Goal: Task Accomplishment & Management: Use online tool/utility

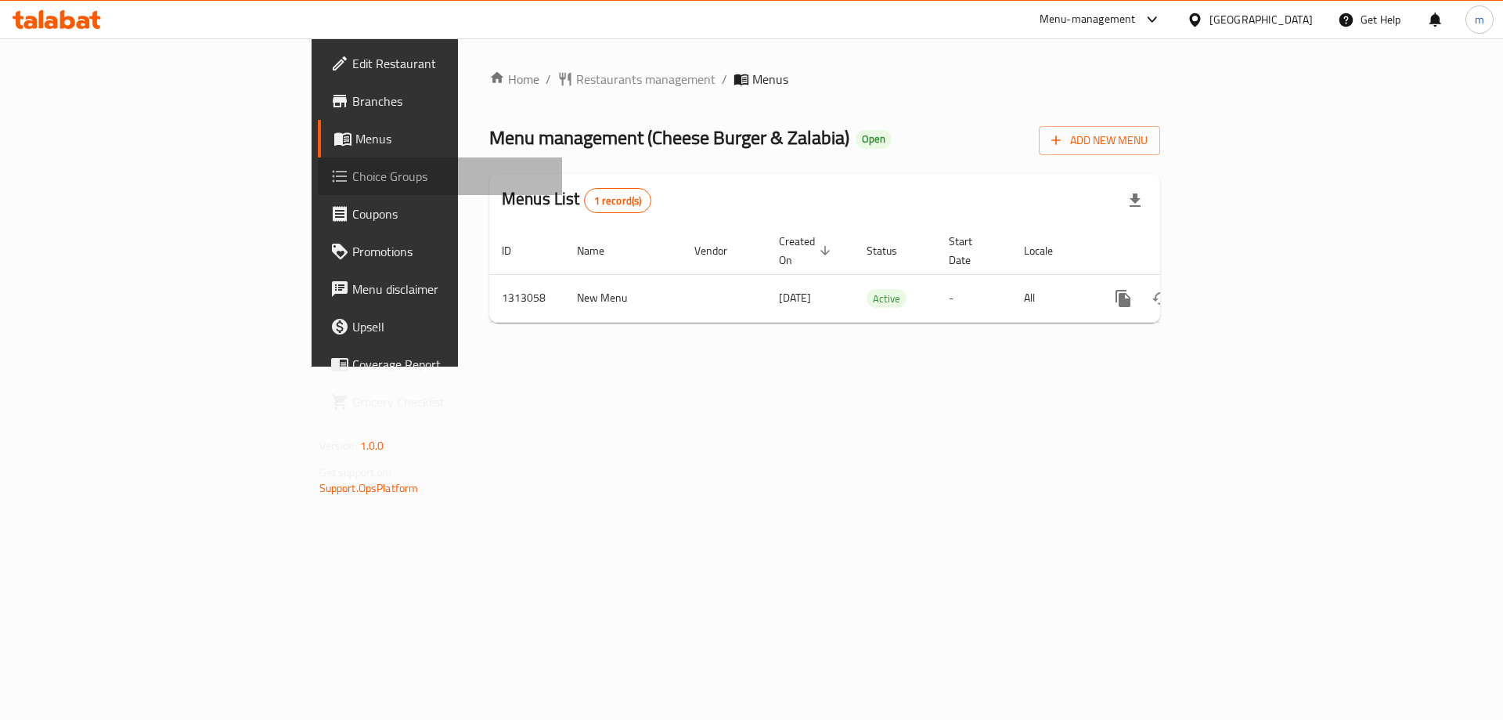
click at [352, 184] on span "Choice Groups" at bounding box center [451, 176] width 198 height 19
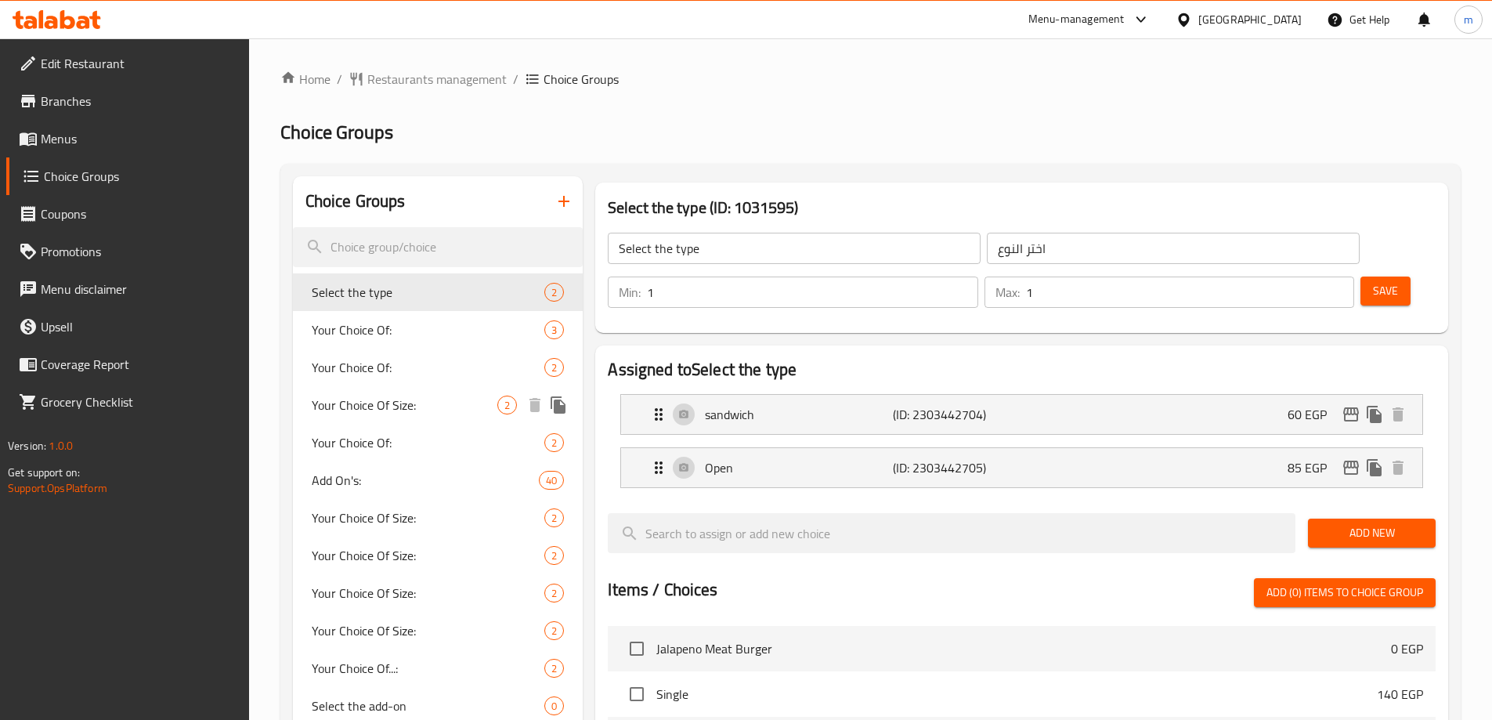
drag, startPoint x: 493, startPoint y: 413, endPoint x: 420, endPoint y: 390, distance: 76.5
click at [493, 413] on span "Your Choice Of Size:" at bounding box center [405, 404] width 186 height 19
type input "Your Choice Of Size:"
type input "إختيارك من الحجم:"
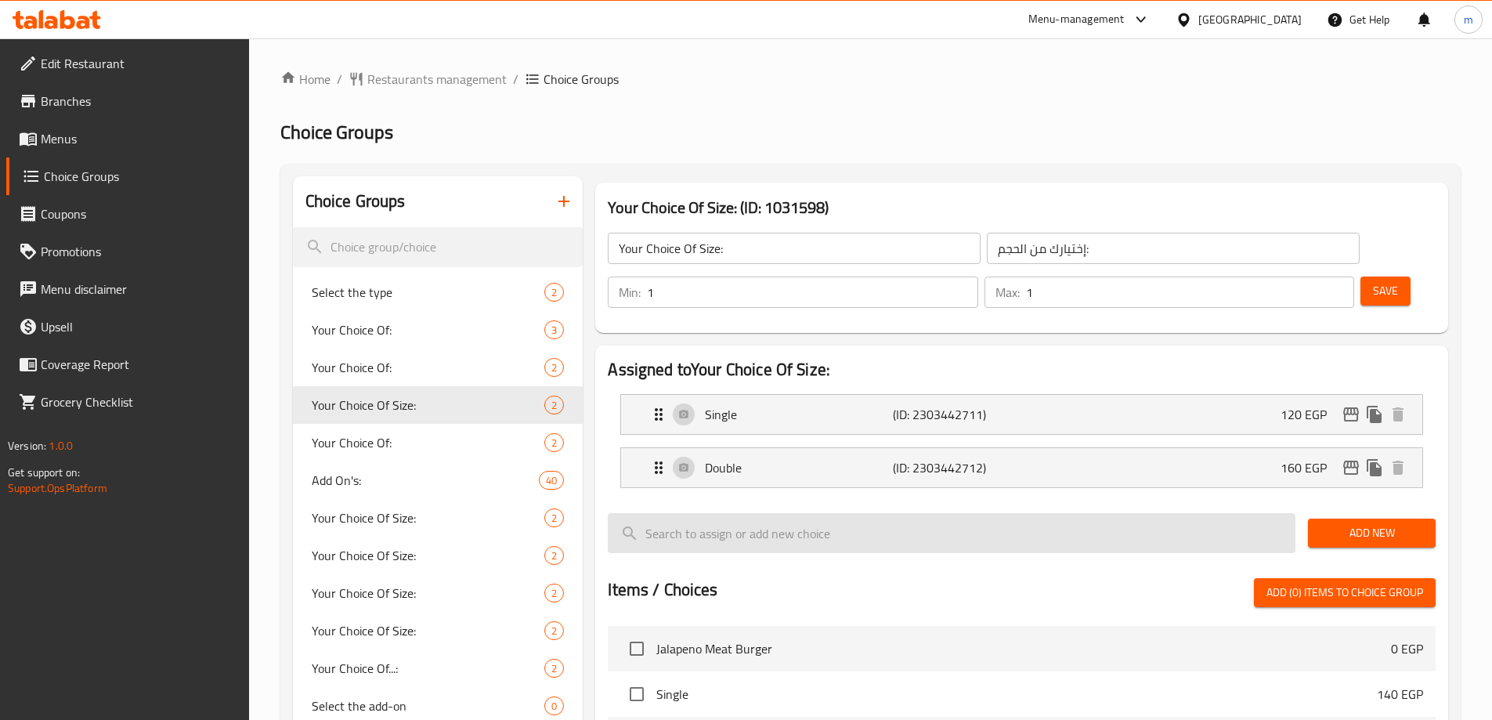
scroll to position [548, 0]
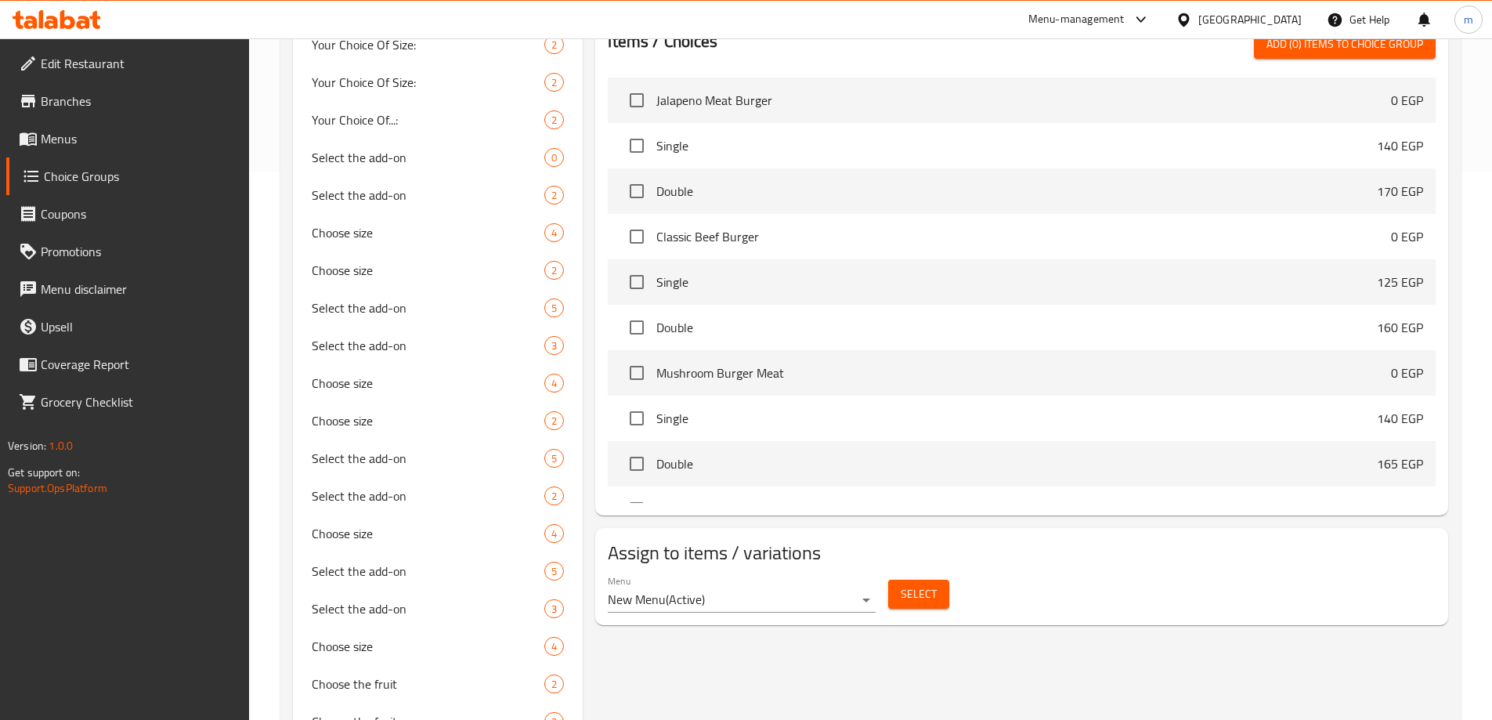
click at [891, 579] on button "Select" at bounding box center [918, 593] width 61 height 29
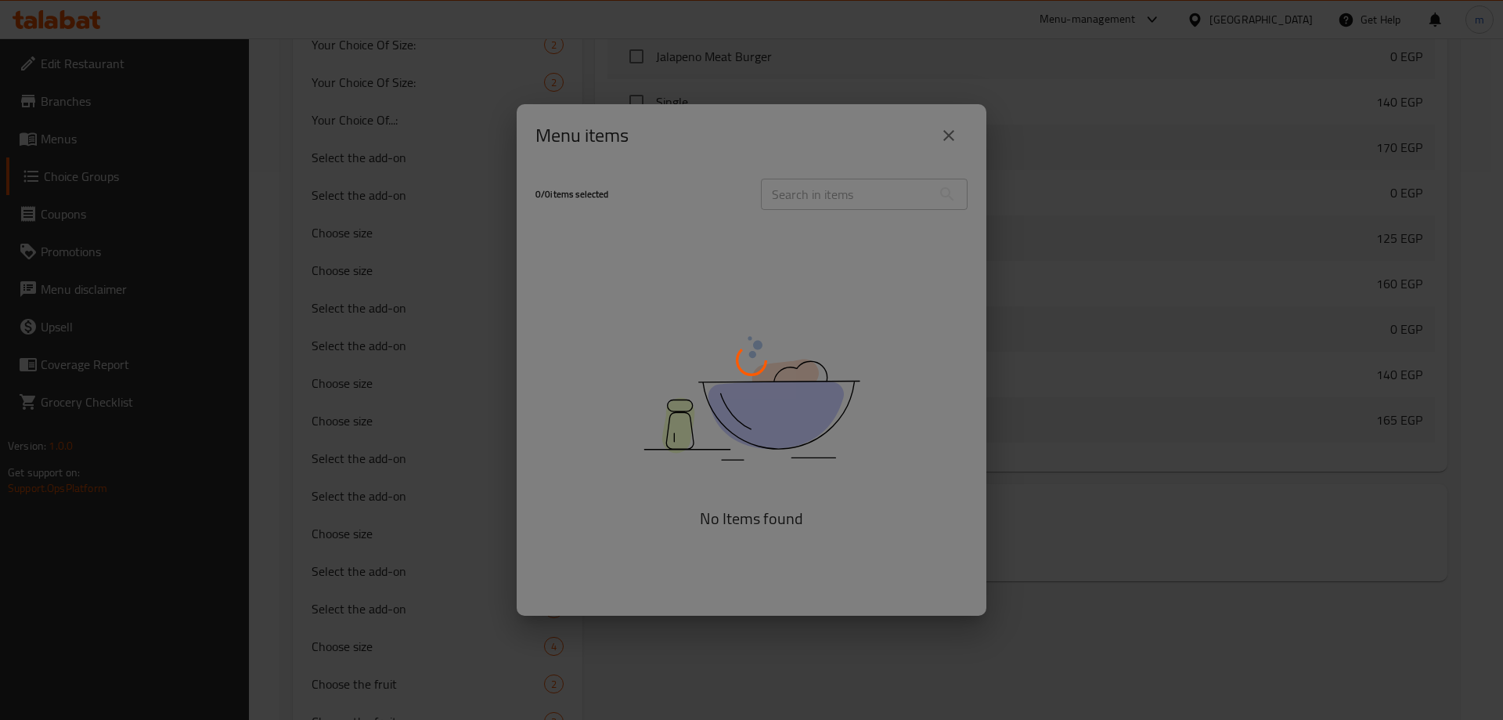
click at [797, 356] on div at bounding box center [751, 360] width 1503 height 720
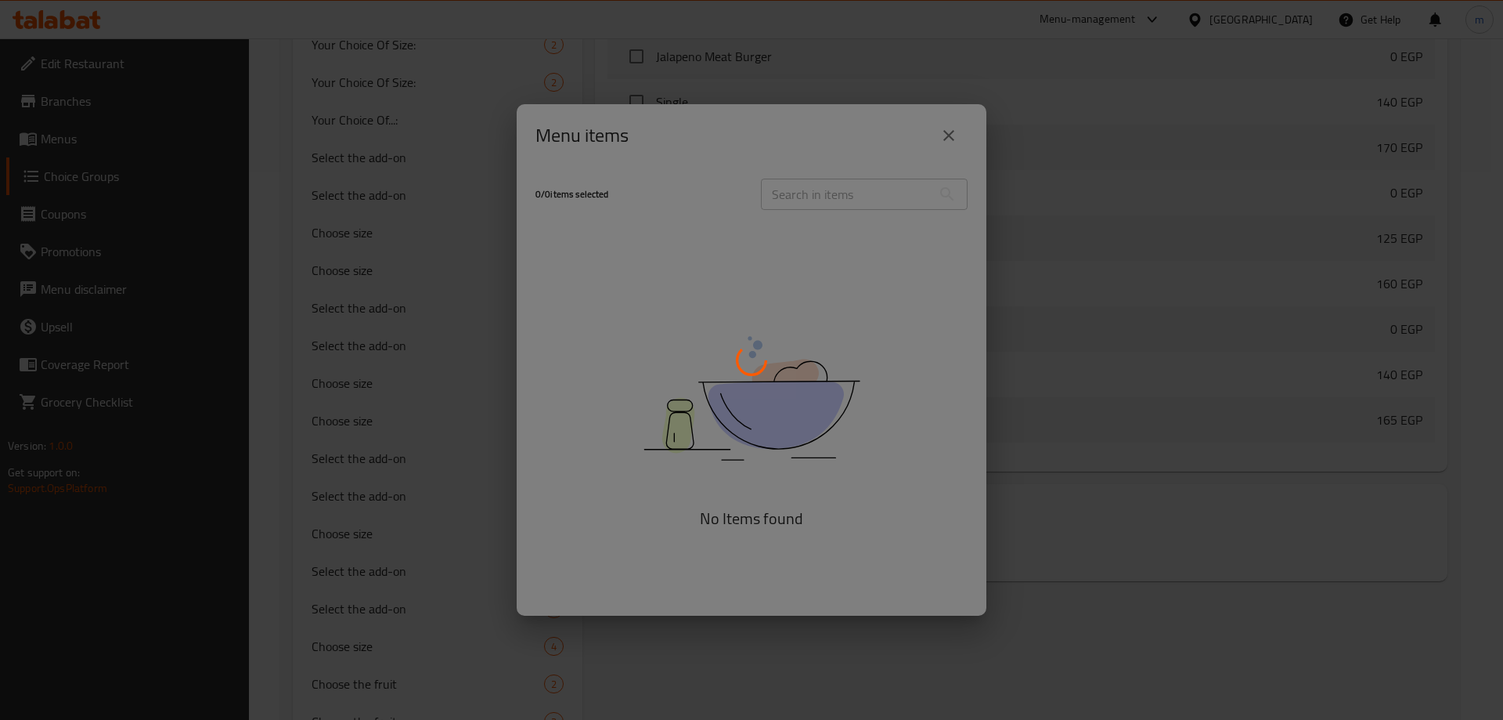
click at [820, 406] on div at bounding box center [751, 360] width 1503 height 720
click at [907, 469] on div at bounding box center [751, 360] width 1503 height 720
click at [895, 483] on div at bounding box center [751, 360] width 1503 height 720
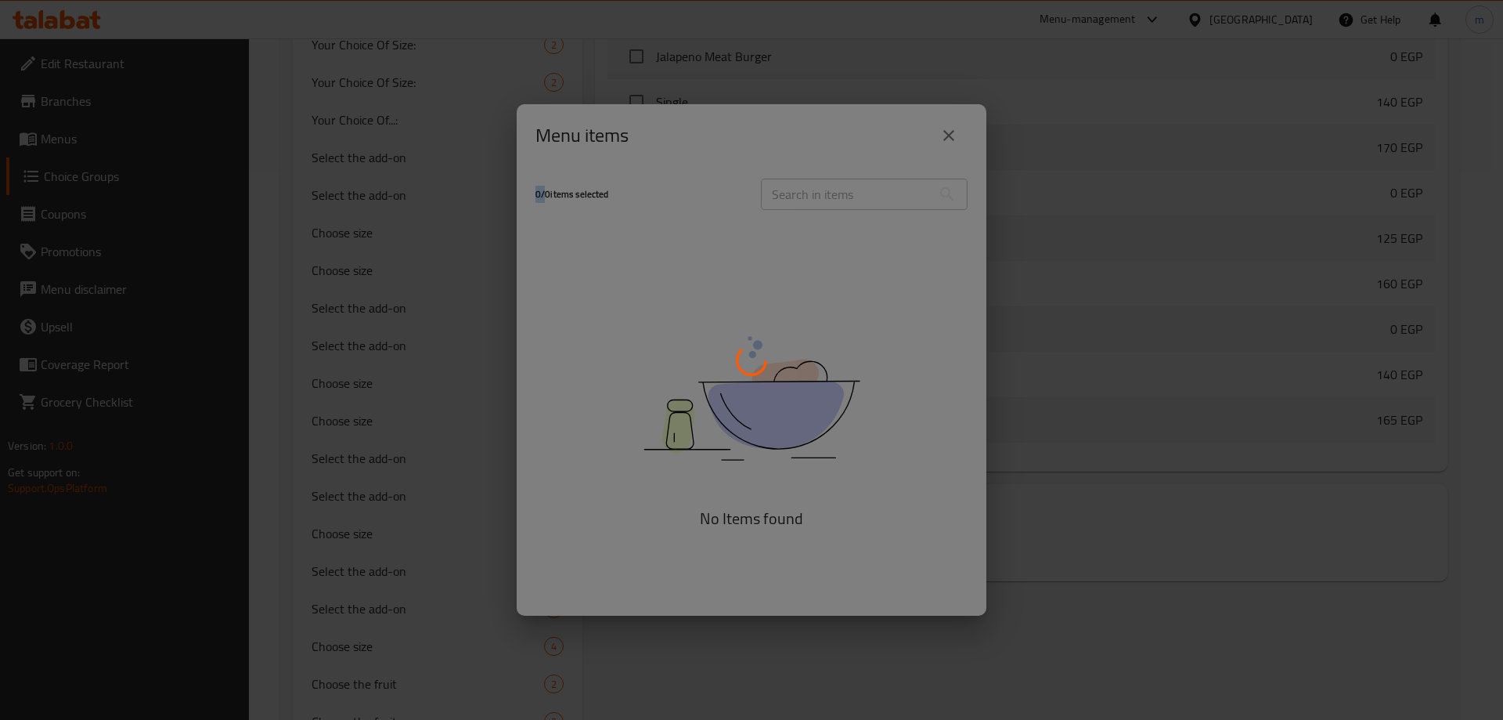
click at [895, 483] on div at bounding box center [751, 360] width 1503 height 720
click at [981, 431] on div at bounding box center [751, 360] width 1503 height 720
click at [857, 342] on div at bounding box center [751, 360] width 1503 height 720
drag, startPoint x: 631, startPoint y: 200, endPoint x: 509, endPoint y: 201, distance: 122.2
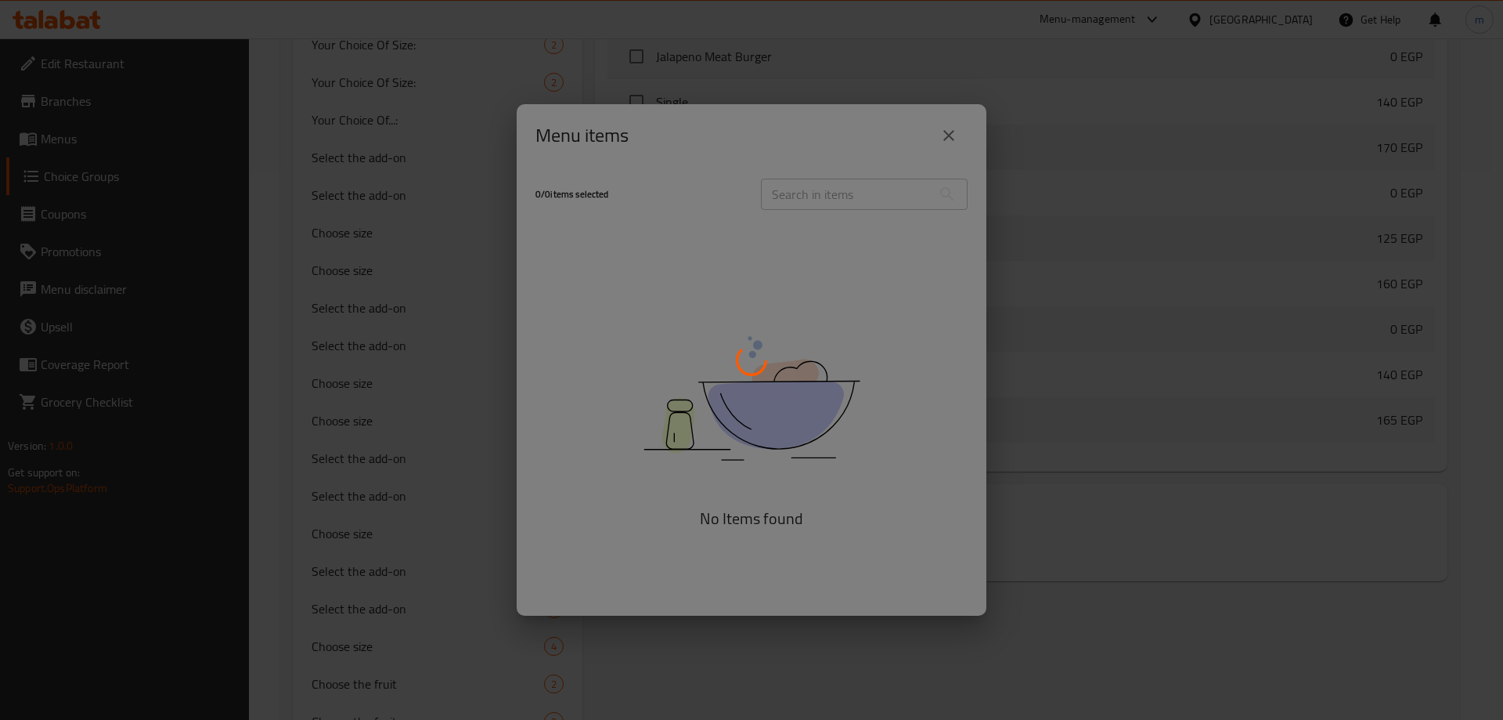
click at [509, 201] on div at bounding box center [751, 360] width 1503 height 720
drag, startPoint x: 520, startPoint y: 190, endPoint x: 583, endPoint y: 193, distance: 62.7
click at [583, 193] on div at bounding box center [751, 360] width 1503 height 720
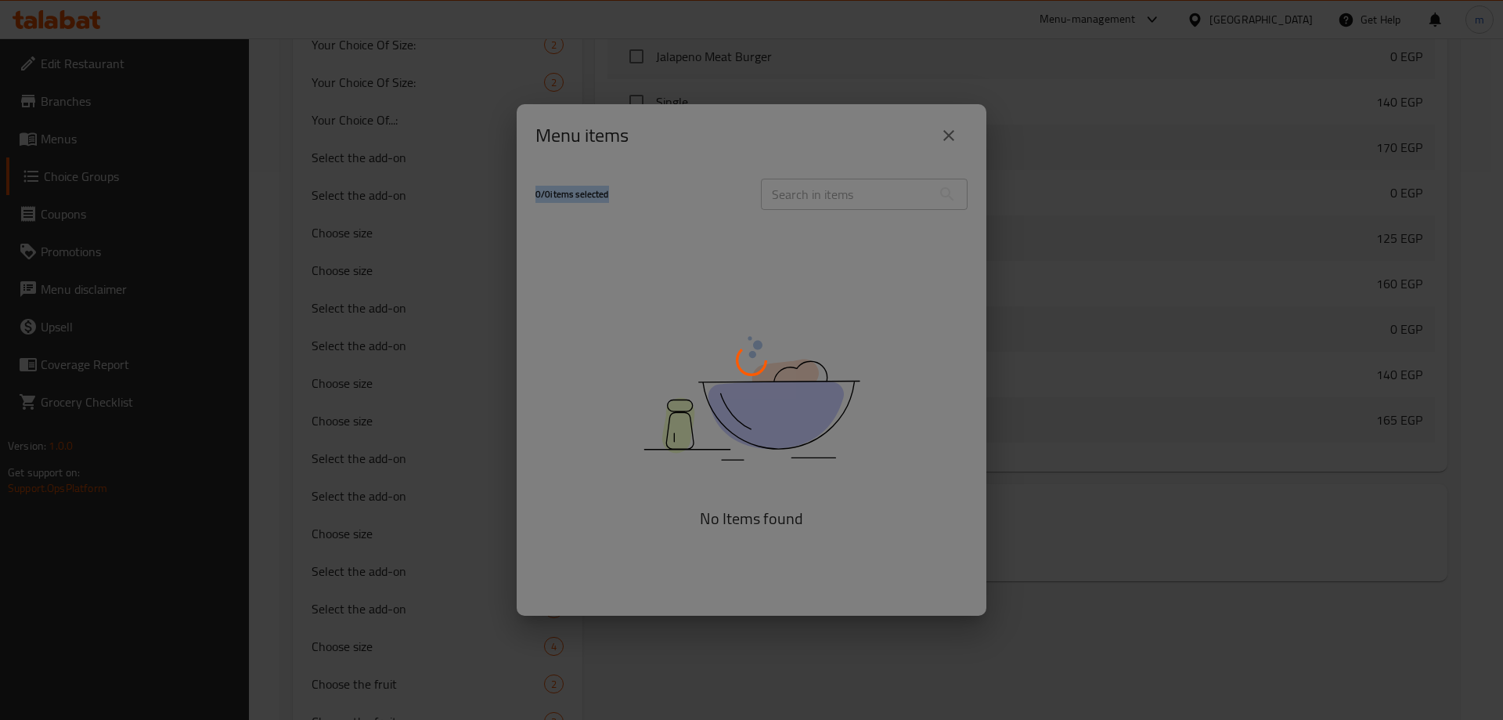
click at [583, 193] on div at bounding box center [751, 360] width 1503 height 720
click at [642, 274] on div at bounding box center [751, 360] width 1503 height 720
click at [589, 125] on div at bounding box center [751, 360] width 1503 height 720
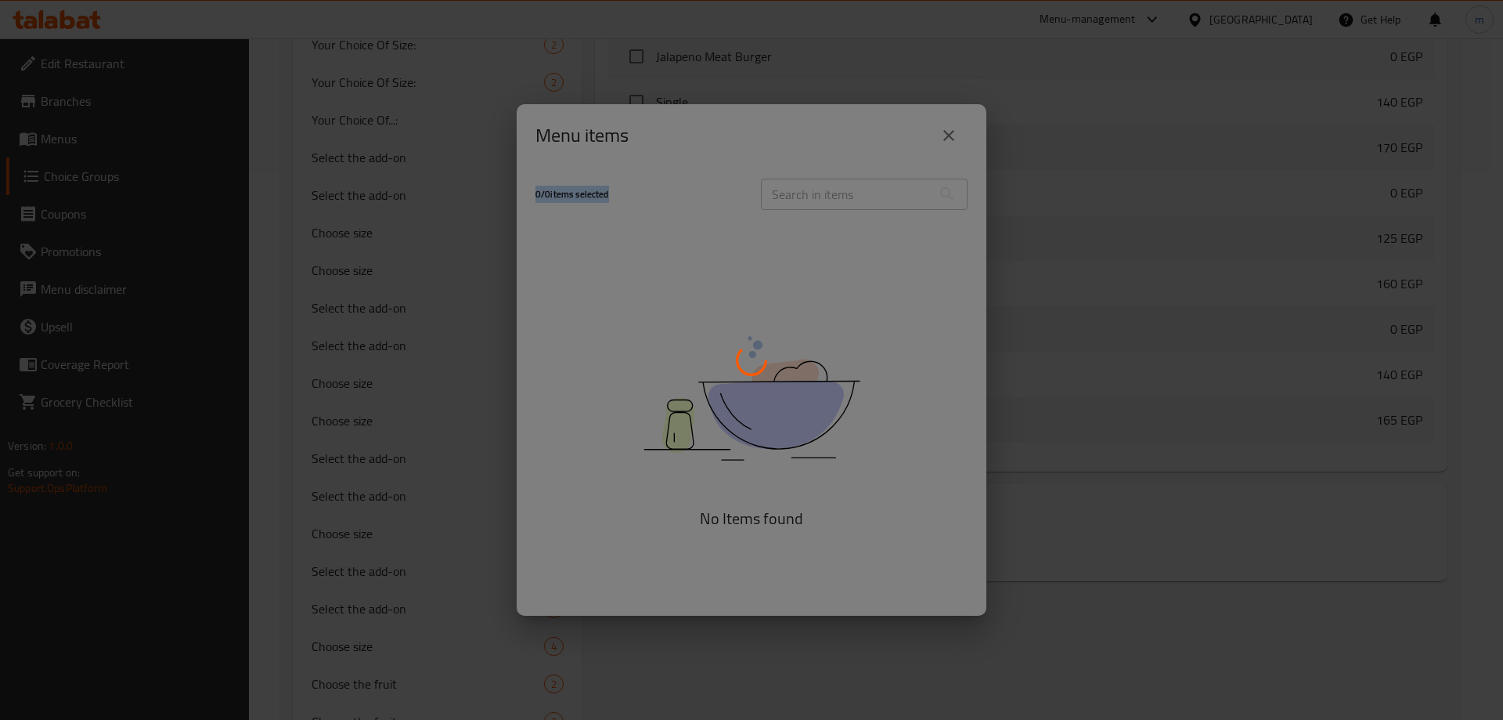
click at [589, 125] on div at bounding box center [751, 360] width 1503 height 720
click at [633, 225] on div at bounding box center [751, 360] width 1503 height 720
click at [752, 514] on div at bounding box center [751, 360] width 1503 height 720
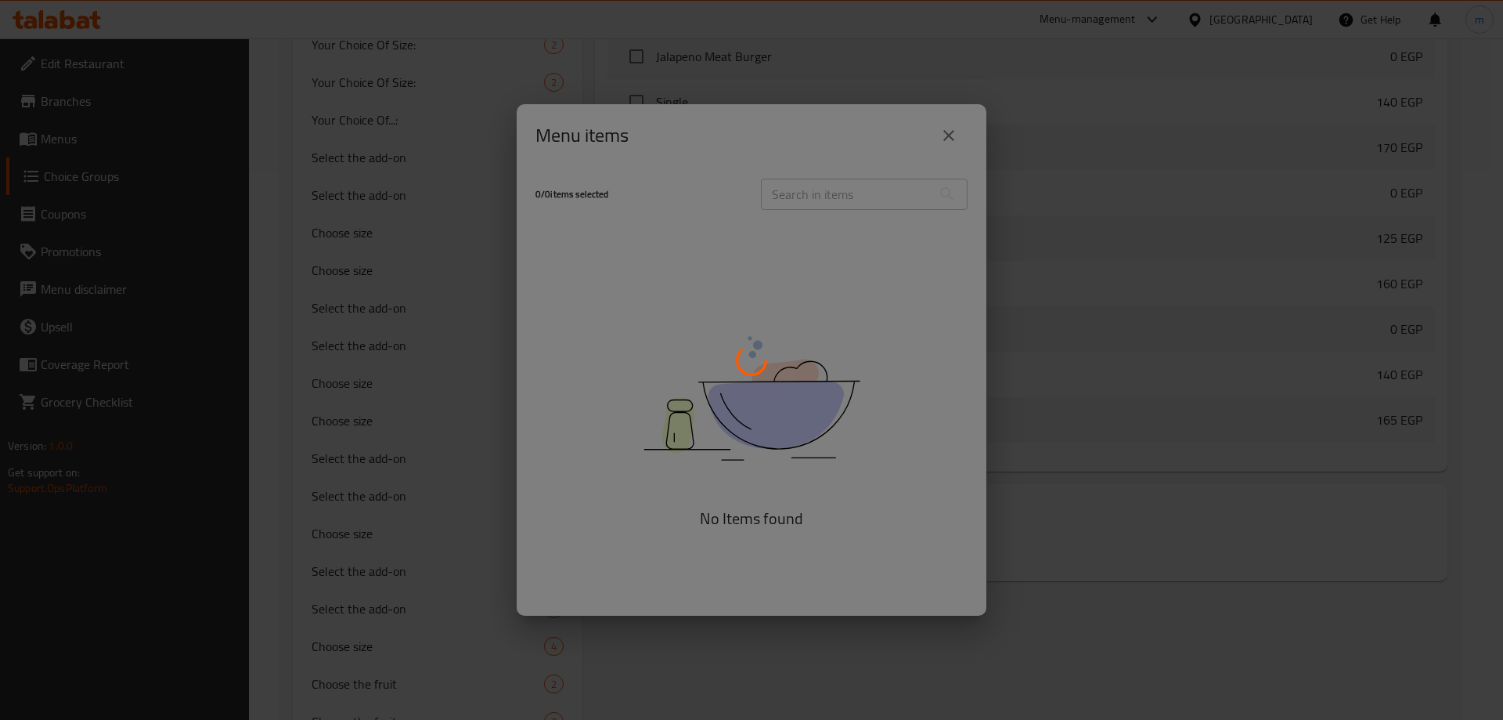
click at [777, 527] on div at bounding box center [751, 360] width 1503 height 720
click at [836, 323] on div at bounding box center [751, 360] width 1503 height 720
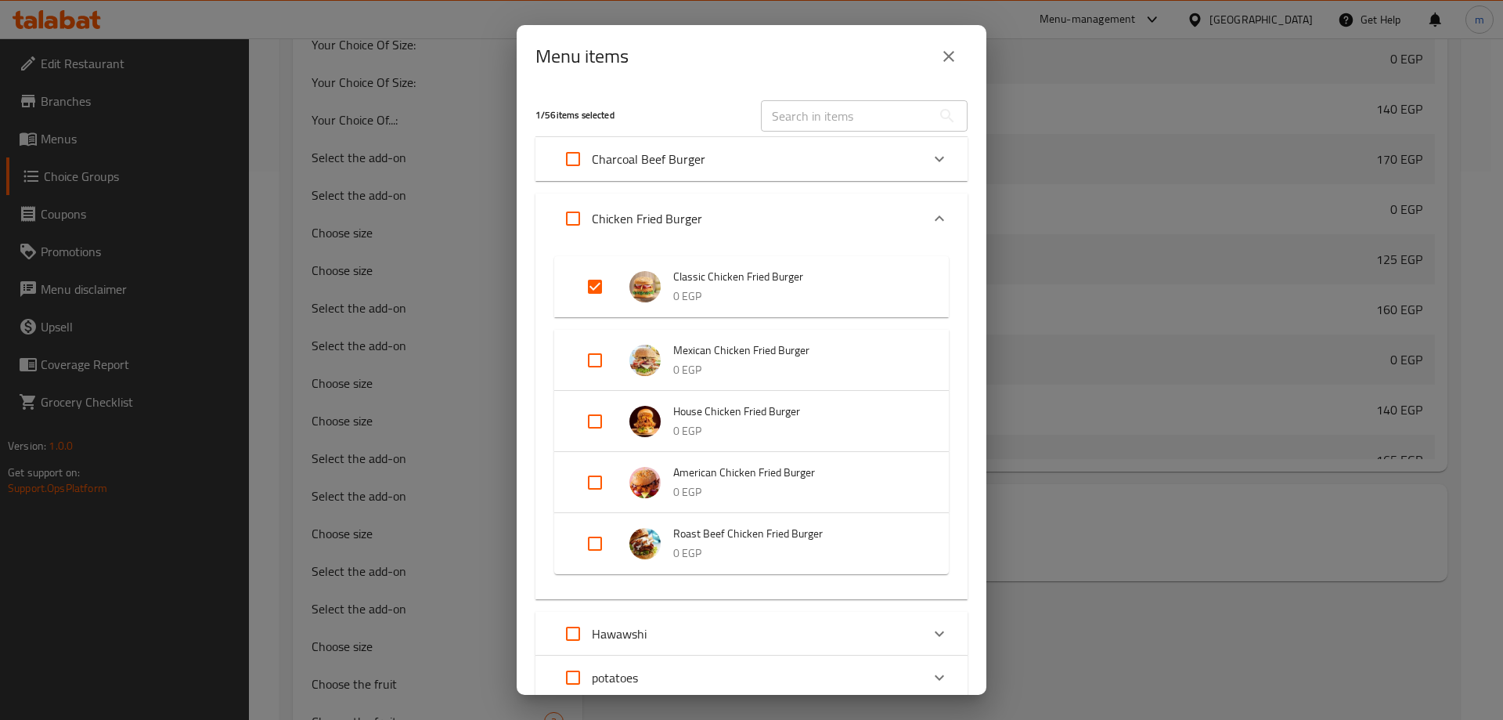
click at [950, 56] on icon "close" at bounding box center [949, 56] width 11 height 11
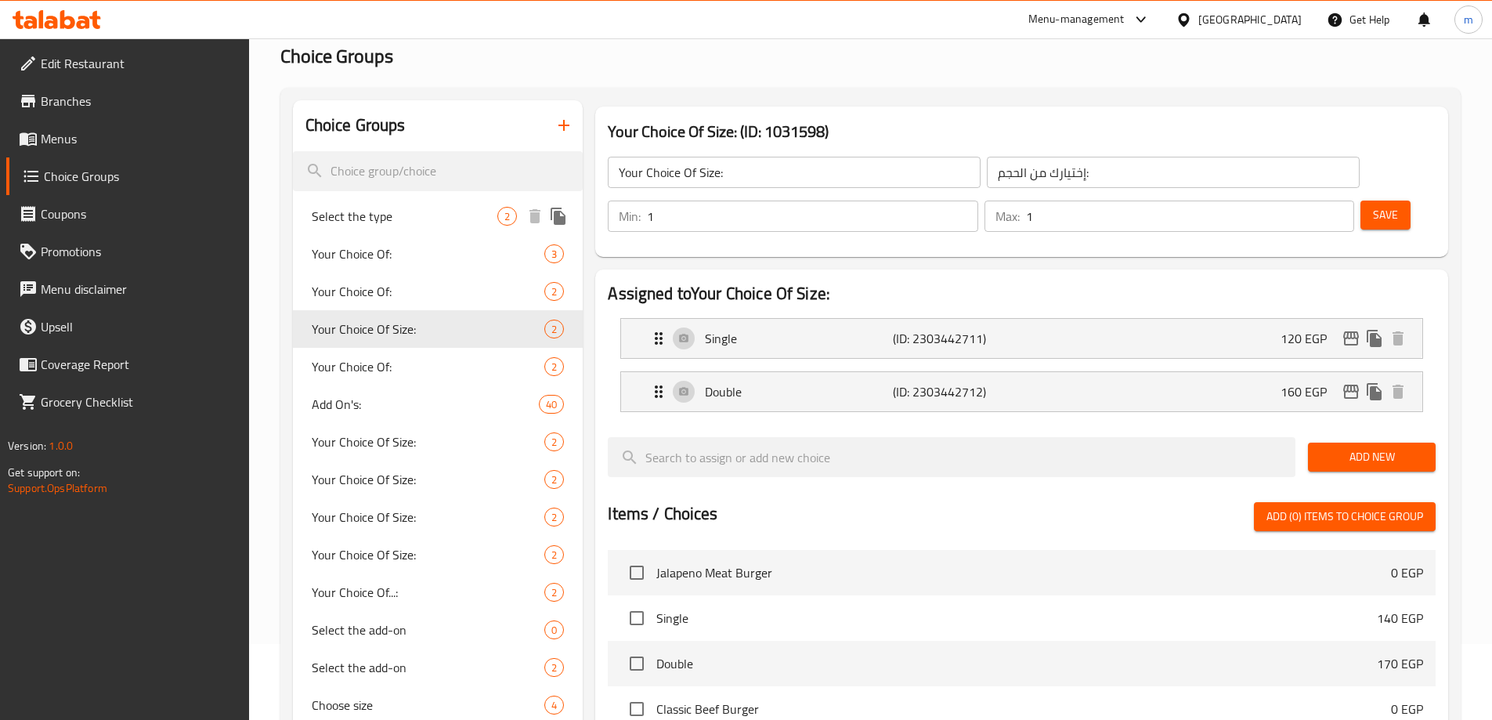
scroll to position [0, 0]
